Goal: Check status: Check status

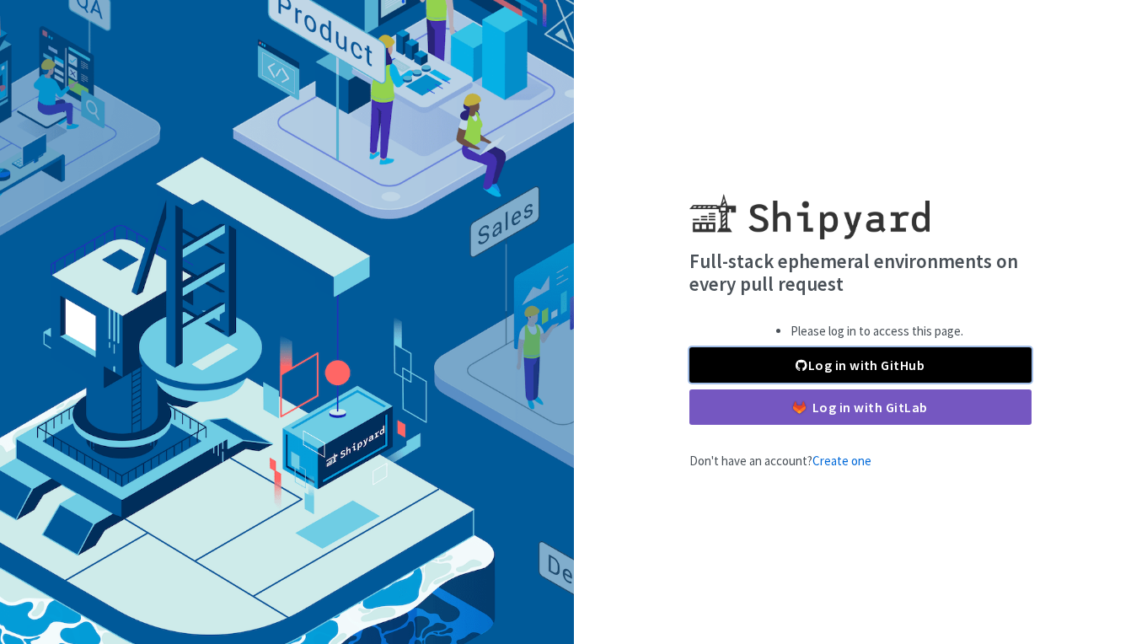
click at [938, 371] on link "Log in with GitHub" at bounding box center [860, 364] width 342 height 35
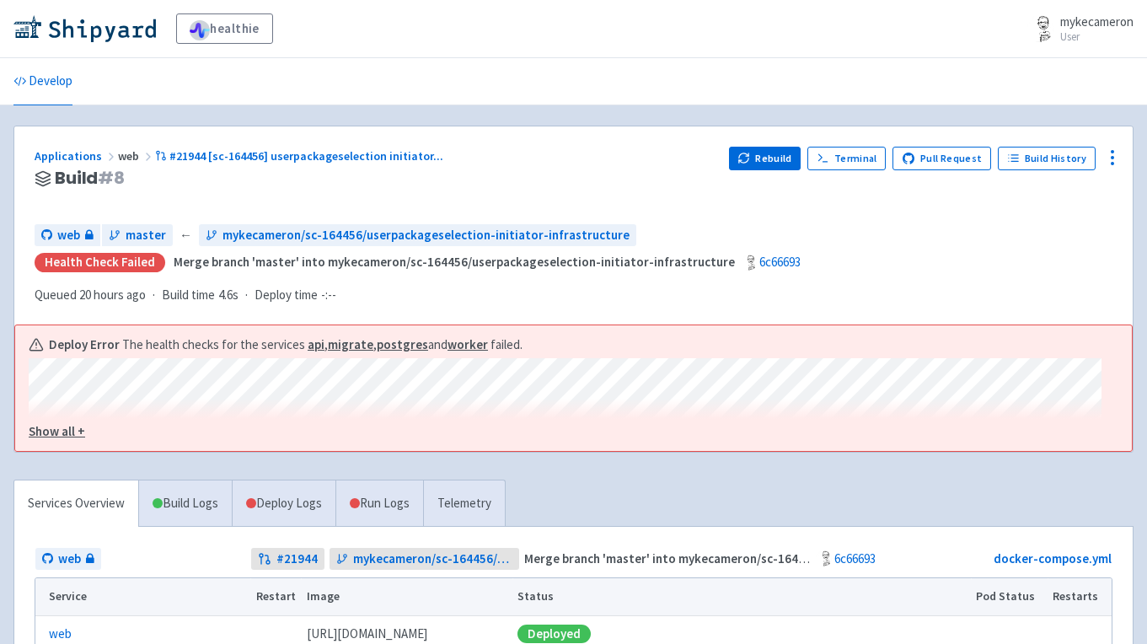
click at [62, 423] on u "Show all +" at bounding box center [57, 431] width 56 height 16
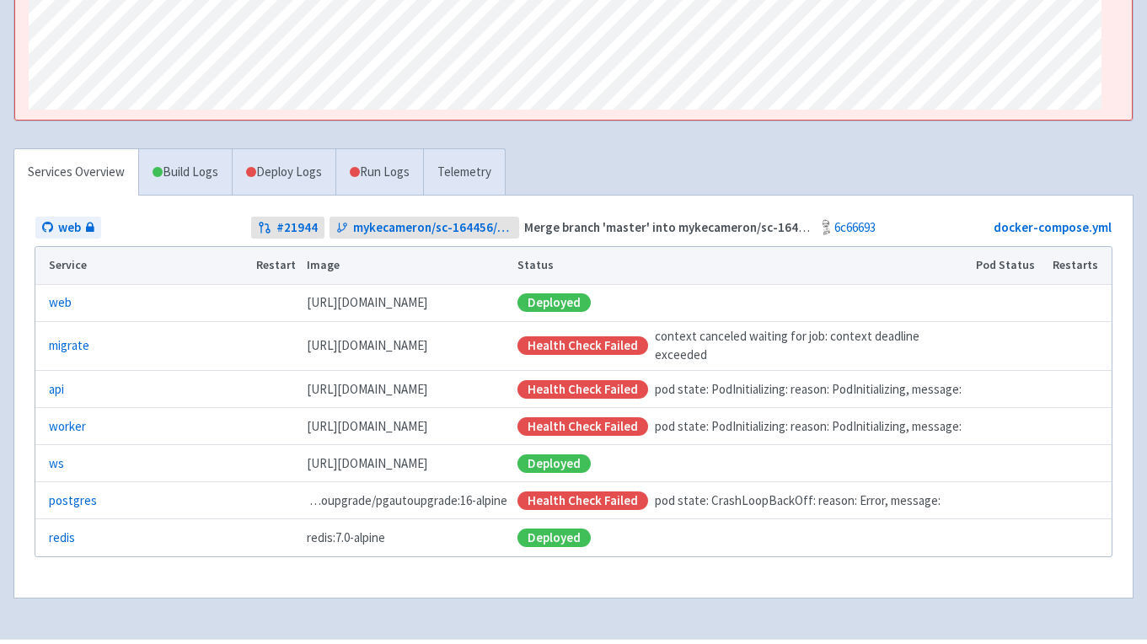
scroll to position [361, 0]
click at [289, 152] on link "Deploy Logs" at bounding box center [284, 171] width 104 height 46
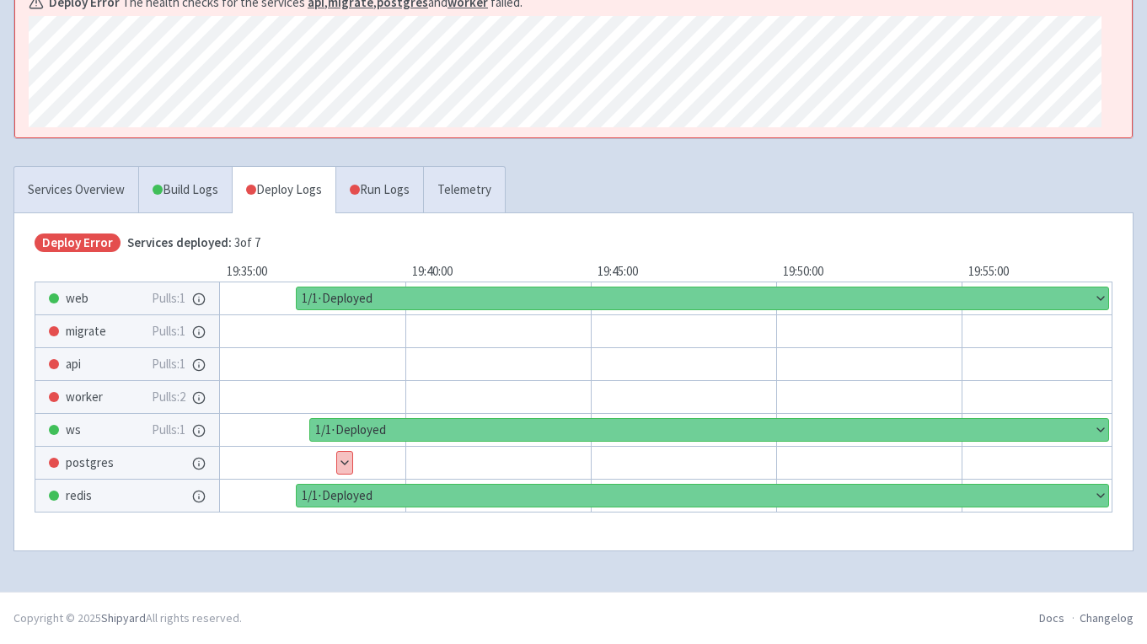
scroll to position [316, 0]
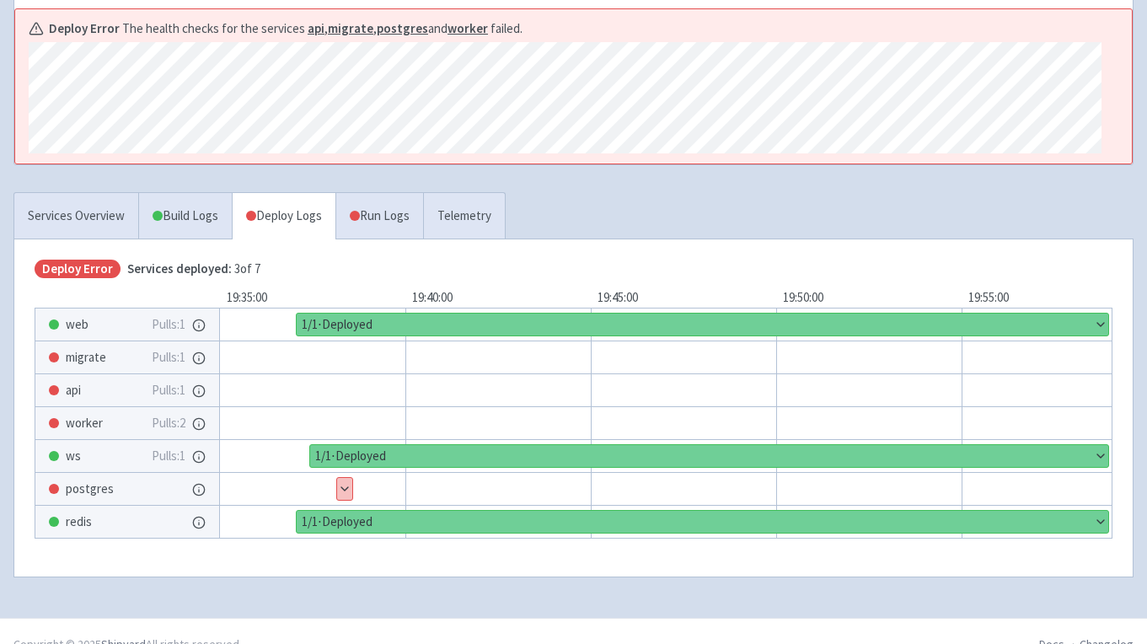
click at [345, 478] on button "Show details" at bounding box center [344, 489] width 15 height 22
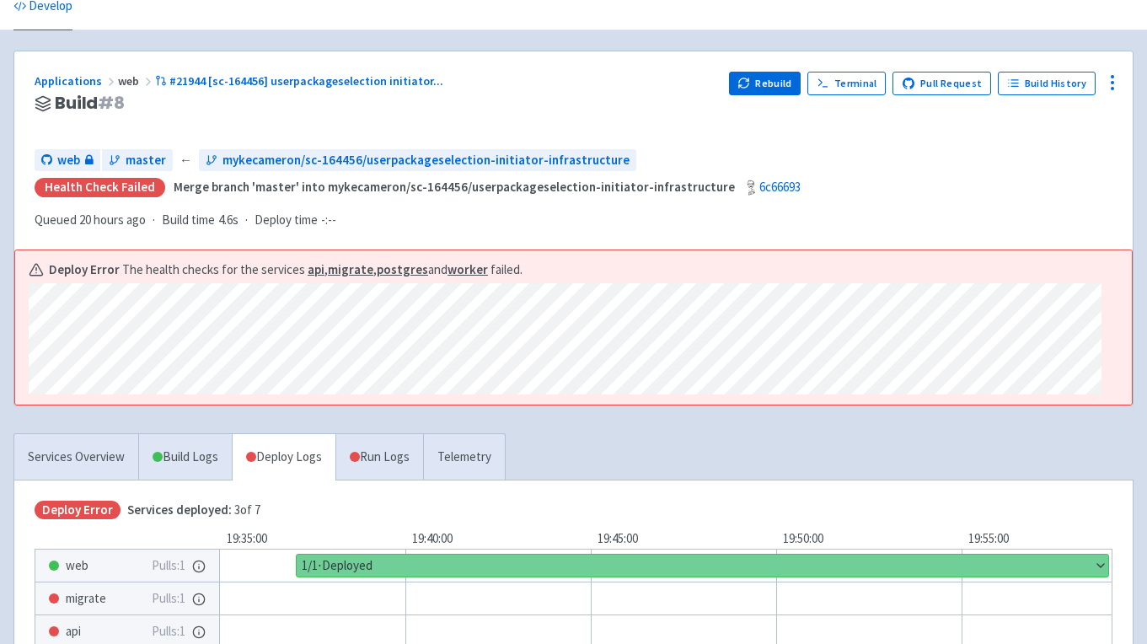
scroll to position [186, 0]
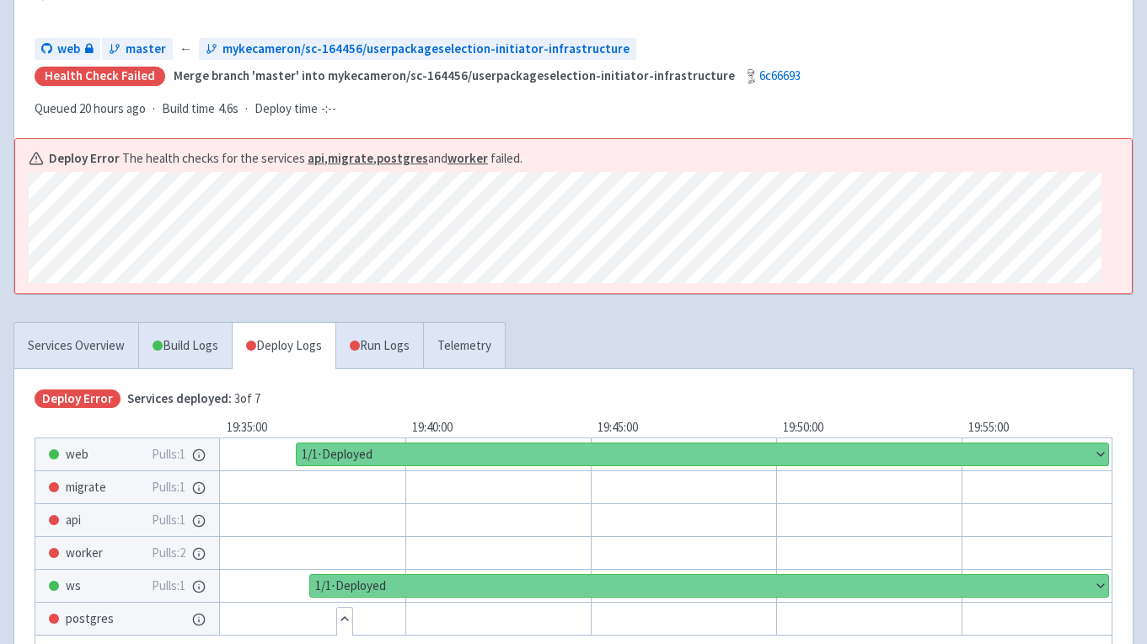
click at [165, 369] on div "Deploy Error Services deployed: 3 of 7 19:35:00 19:40:00 19:45:00 19:50:00 19:5…" at bounding box center [573, 633] width 1118 height 529
drag, startPoint x: 169, startPoint y: 327, endPoint x: 160, endPoint y: 331, distance: 10.2
click at [169, 326] on link "Build Logs" at bounding box center [185, 346] width 93 height 46
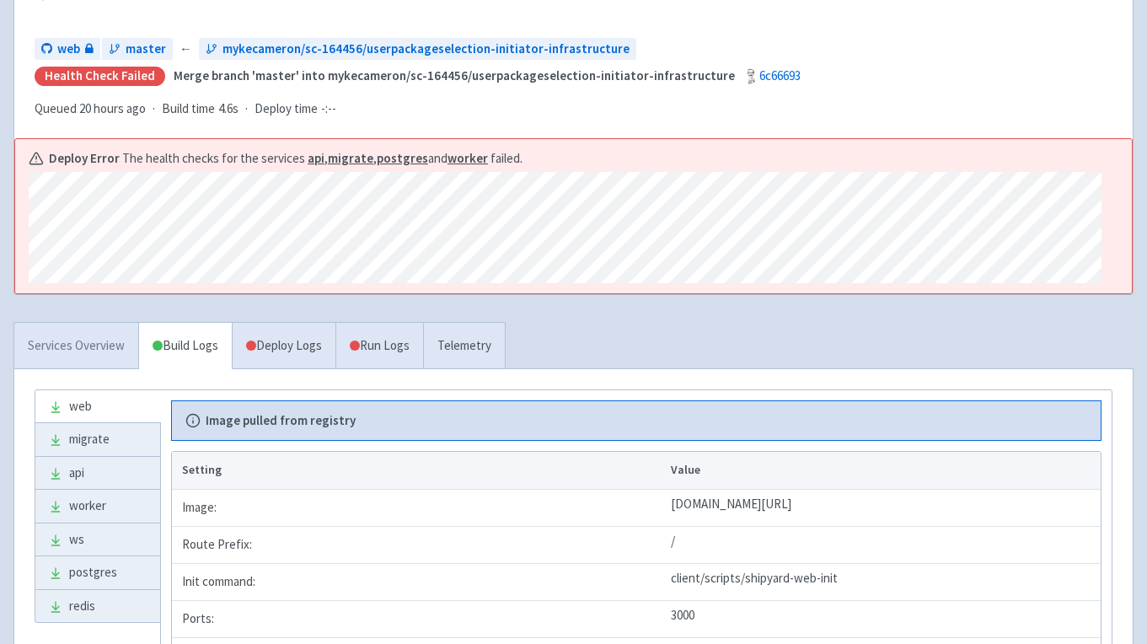
click at [96, 341] on link "Services Overview" at bounding box center [76, 346] width 124 height 46
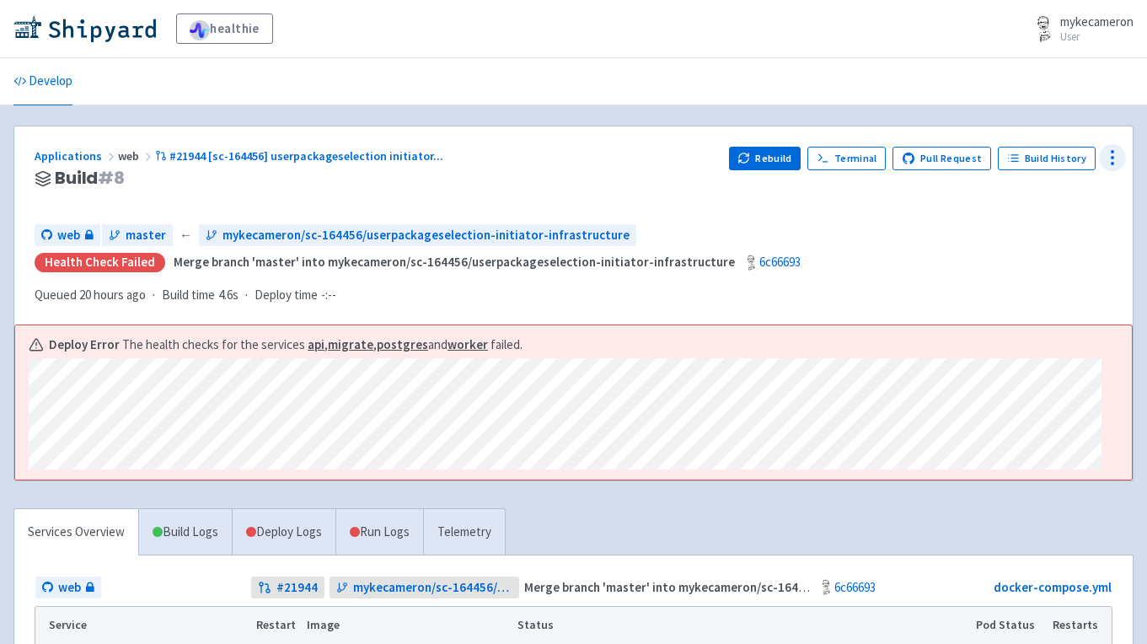
click at [1117, 159] on icon at bounding box center [1112, 157] width 20 height 20
click at [1067, 234] on span "Data Dashboard" at bounding box center [1035, 226] width 85 height 24
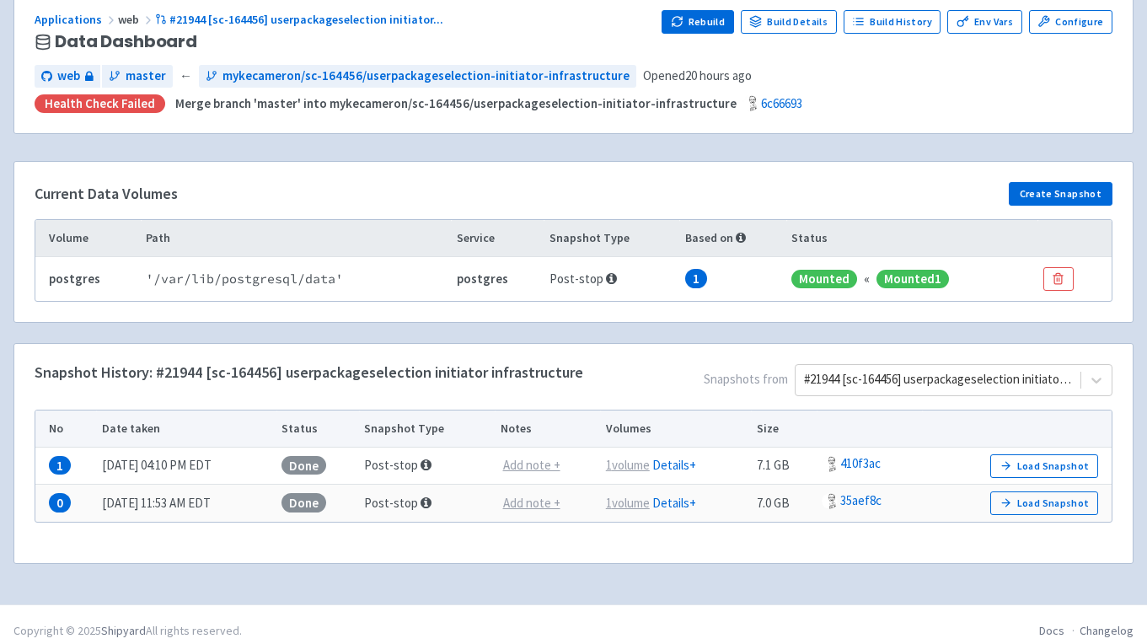
scroll to position [149, 0]
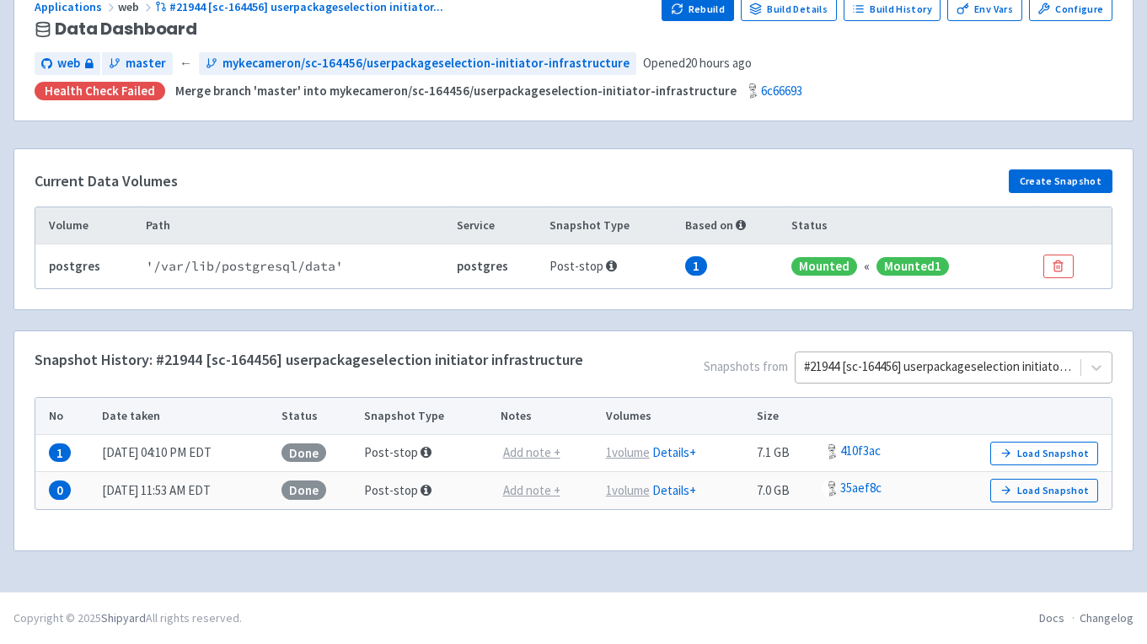
click at [1047, 360] on div at bounding box center [938, 367] width 268 height 23
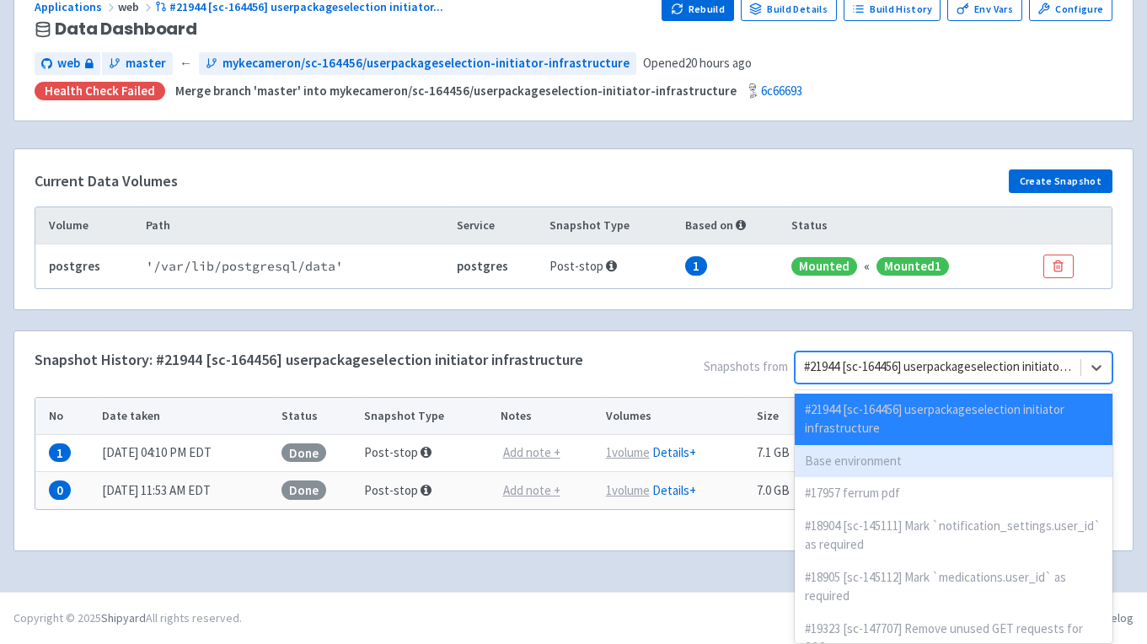
click at [939, 451] on div "Base environment" at bounding box center [954, 461] width 318 height 33
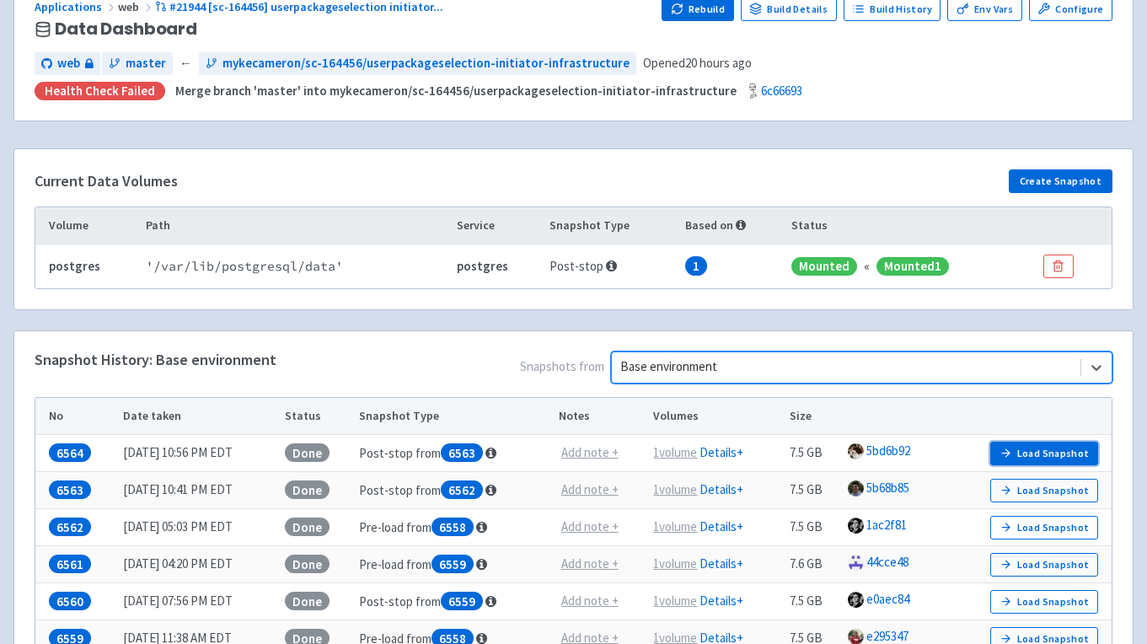
click at [1046, 454] on button "Load Snapshot" at bounding box center [1044, 454] width 108 height 24
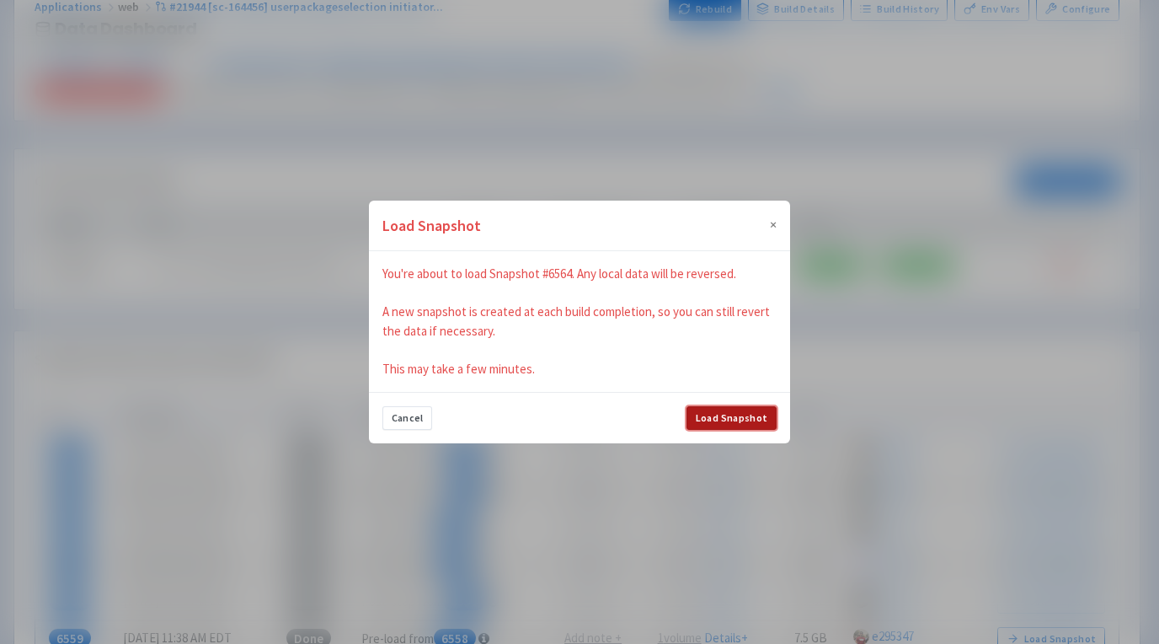
click at [754, 420] on button "Load Snapshot" at bounding box center [732, 418] width 90 height 24
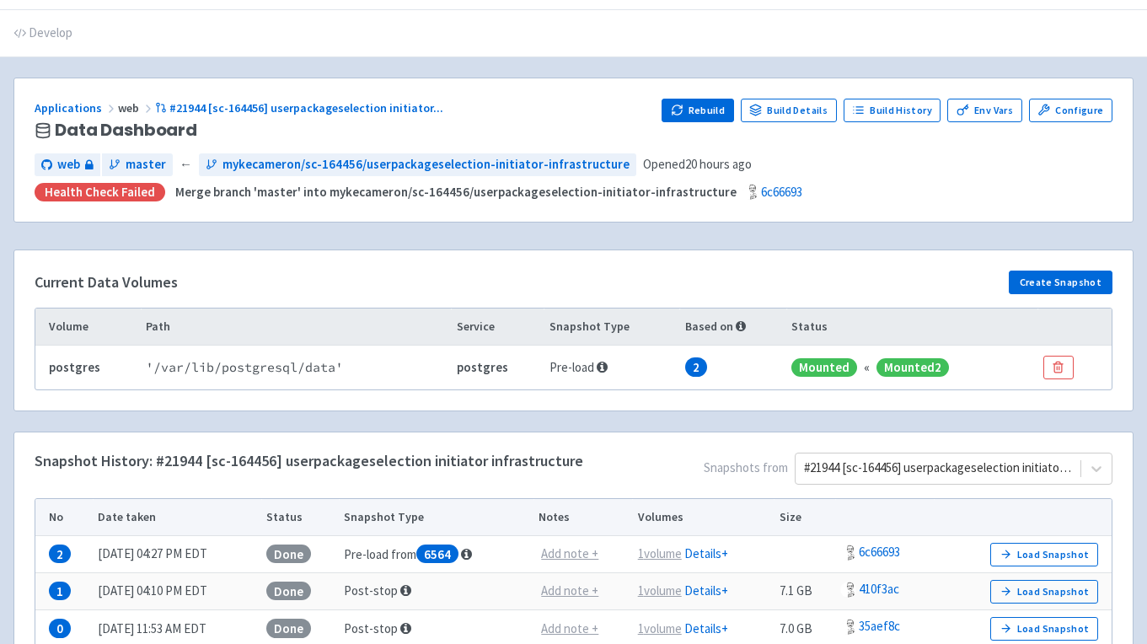
scroll to position [0, 0]
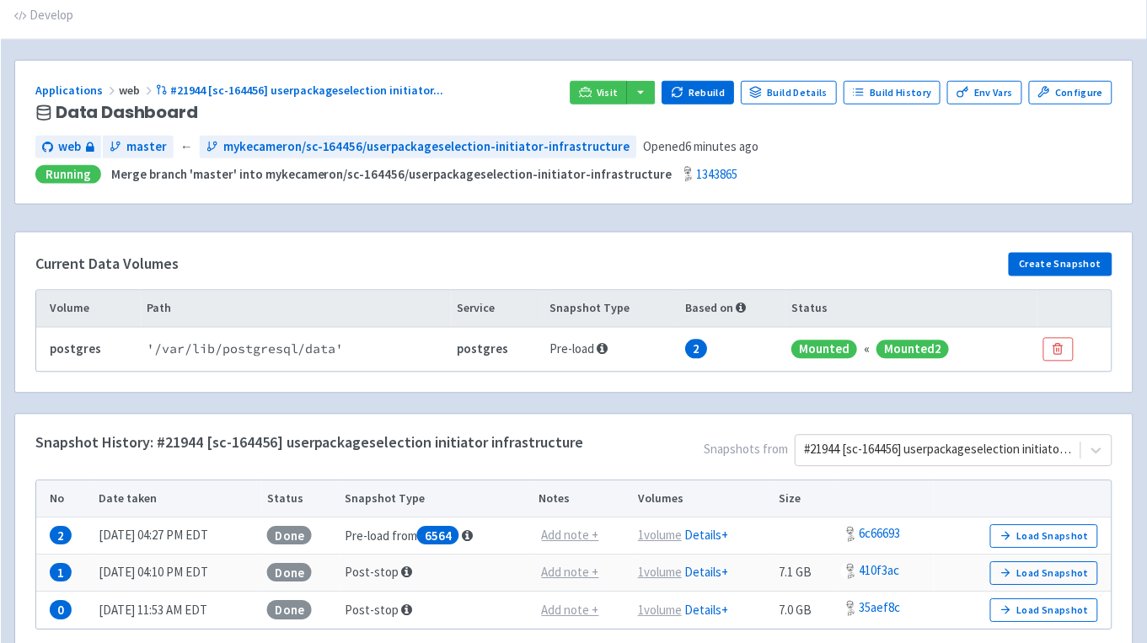
scroll to position [124, 0]
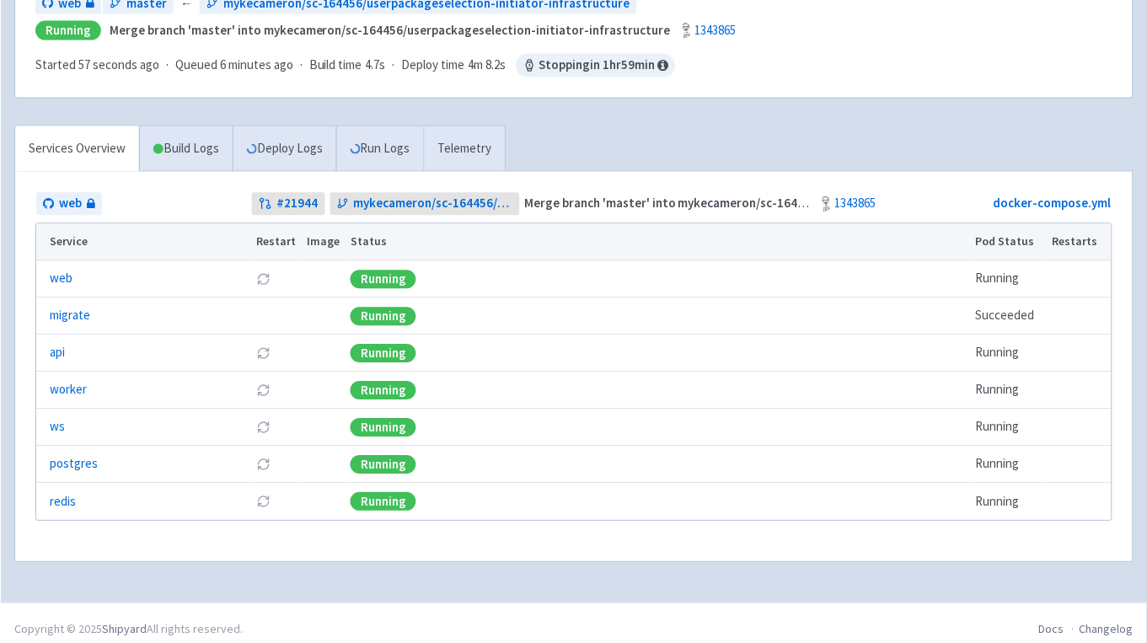
scroll to position [243, 0]
